Goal: Task Accomplishment & Management: Use online tool/utility

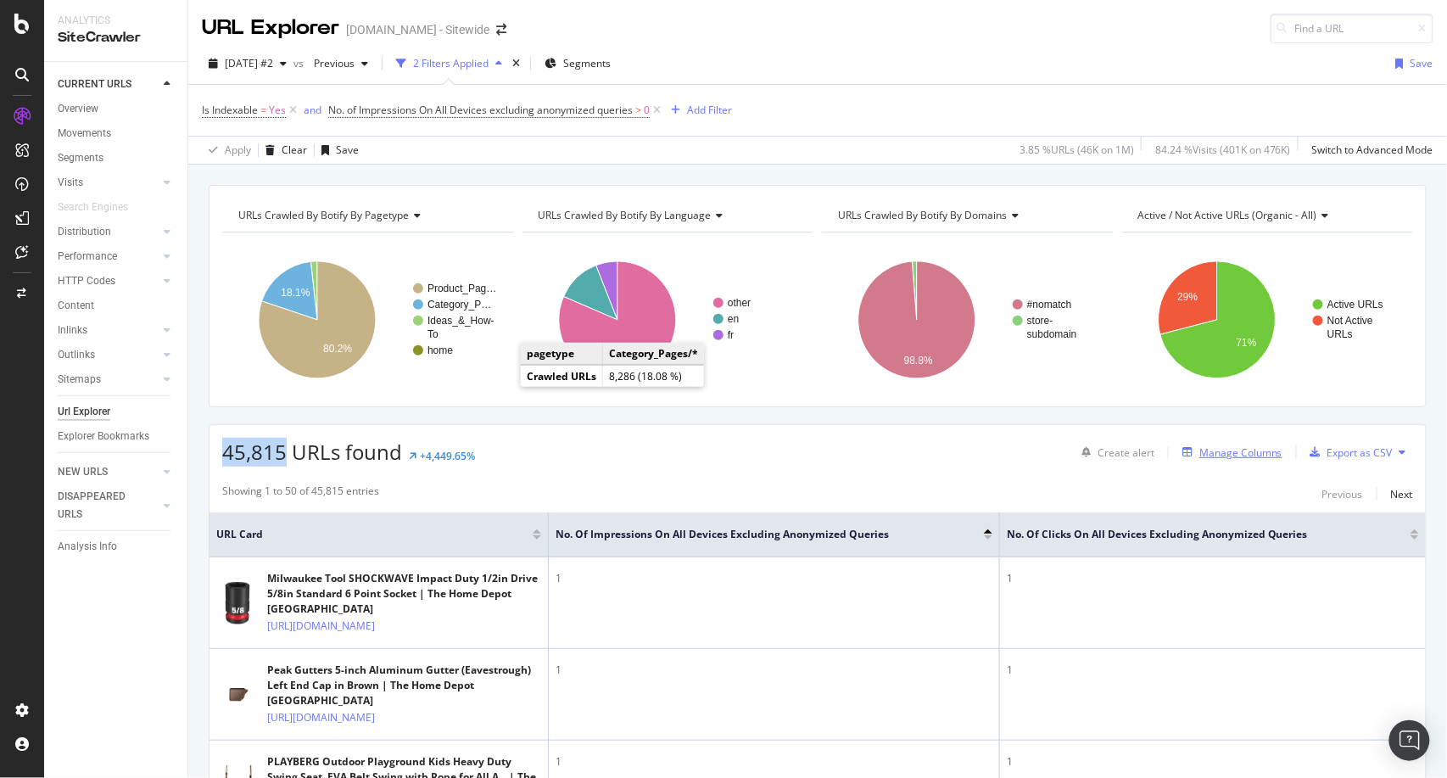
click at [1200, 451] on div "Manage Columns" at bounding box center [1241, 452] width 83 height 14
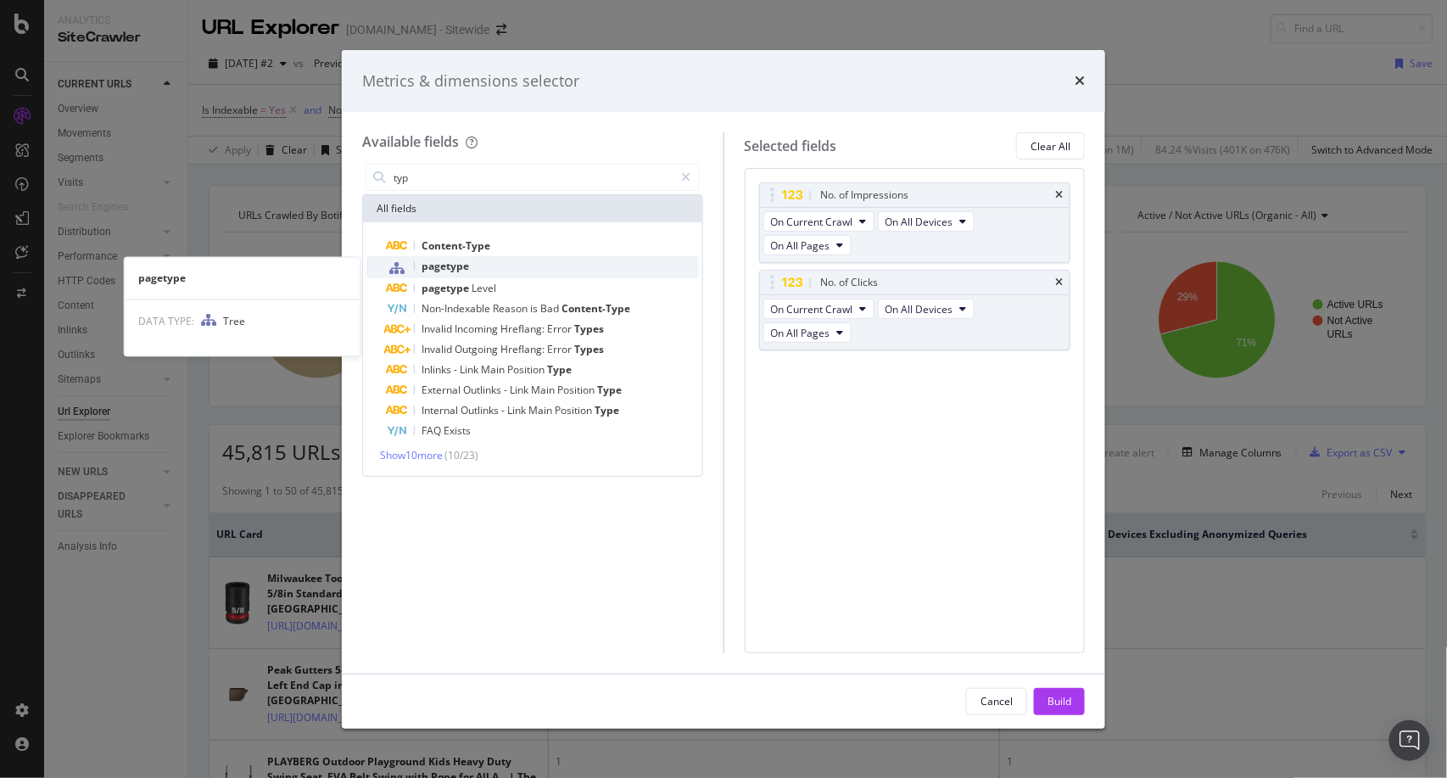
type input "typ"
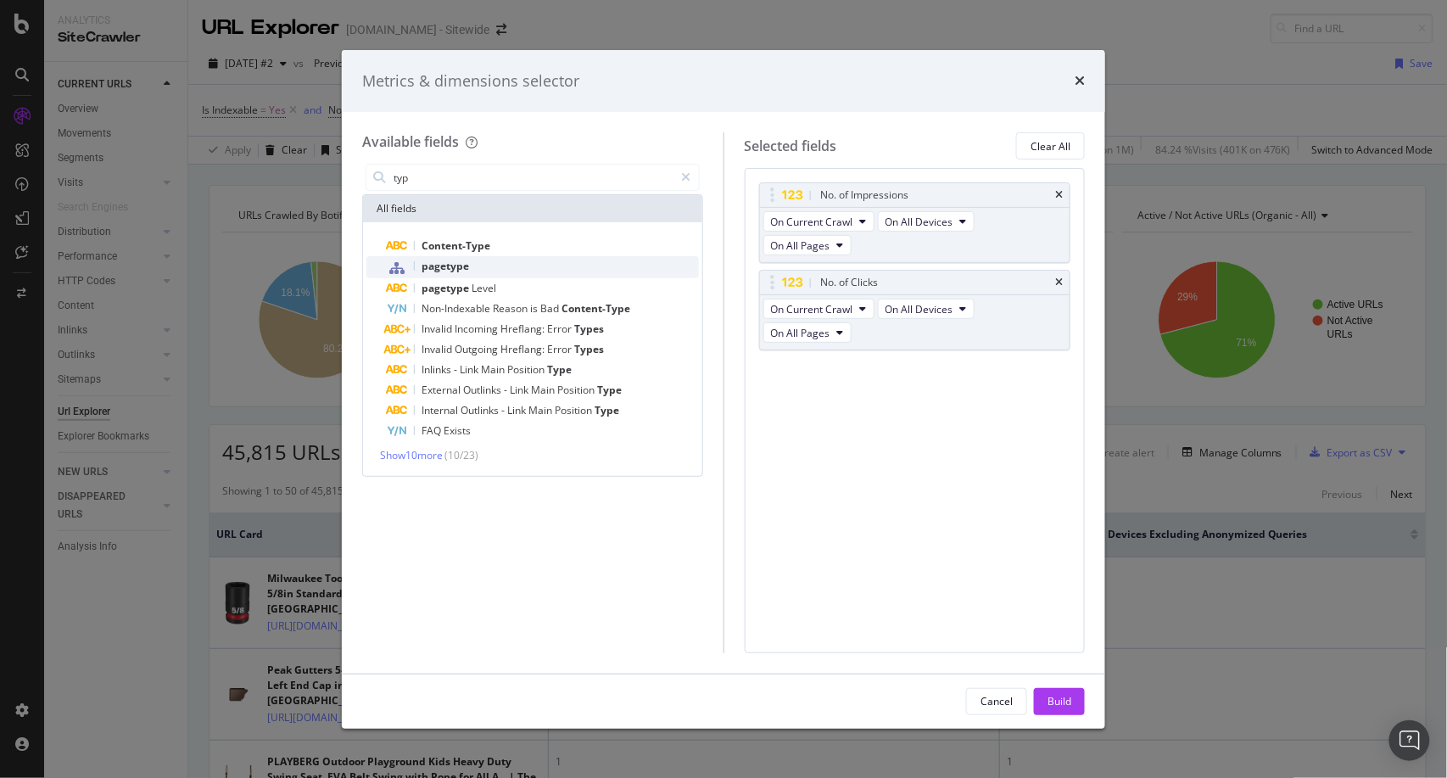
click at [457, 260] on span "pagetype" at bounding box center [446, 266] width 48 height 14
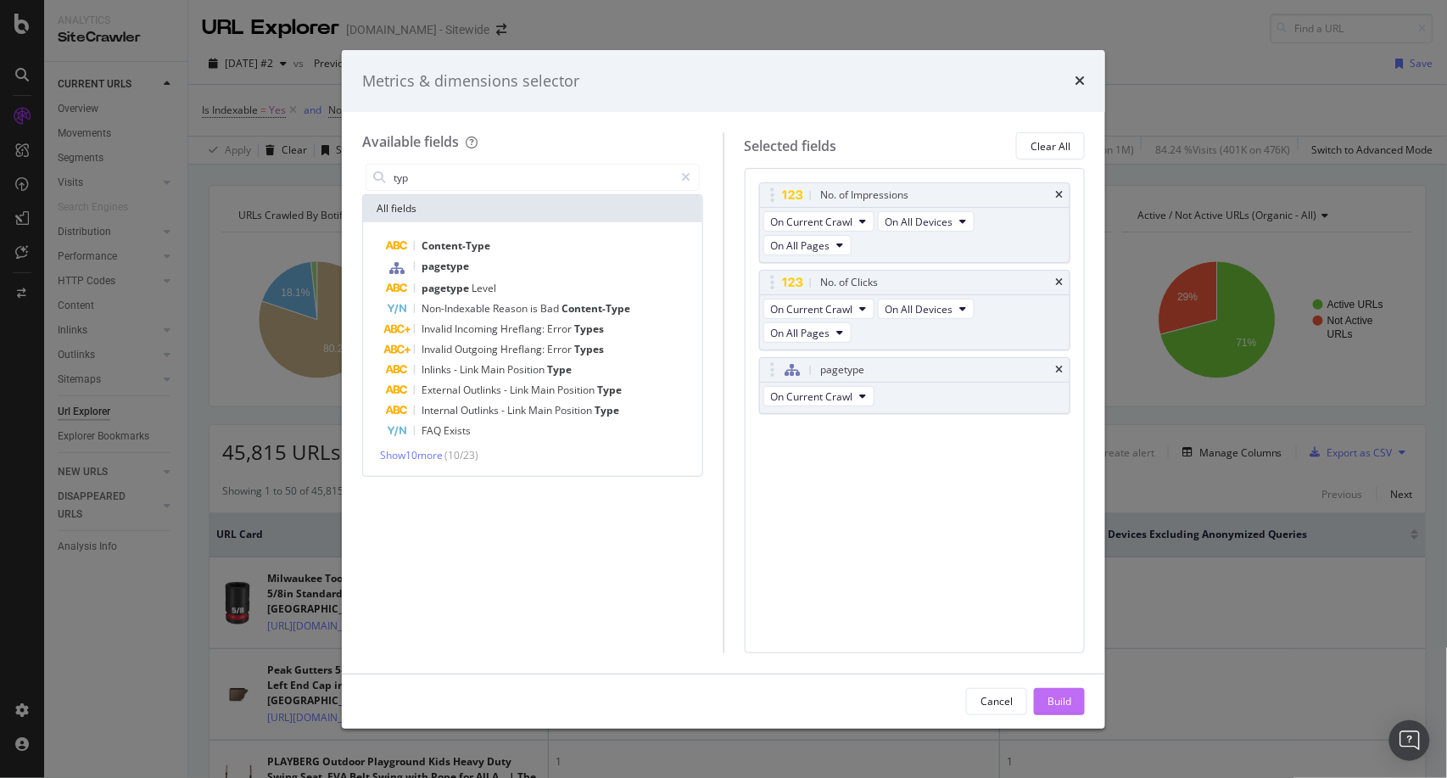
click at [1052, 709] on div "Build" at bounding box center [1060, 701] width 24 height 25
